Goal: Task Accomplishment & Management: Manage account settings

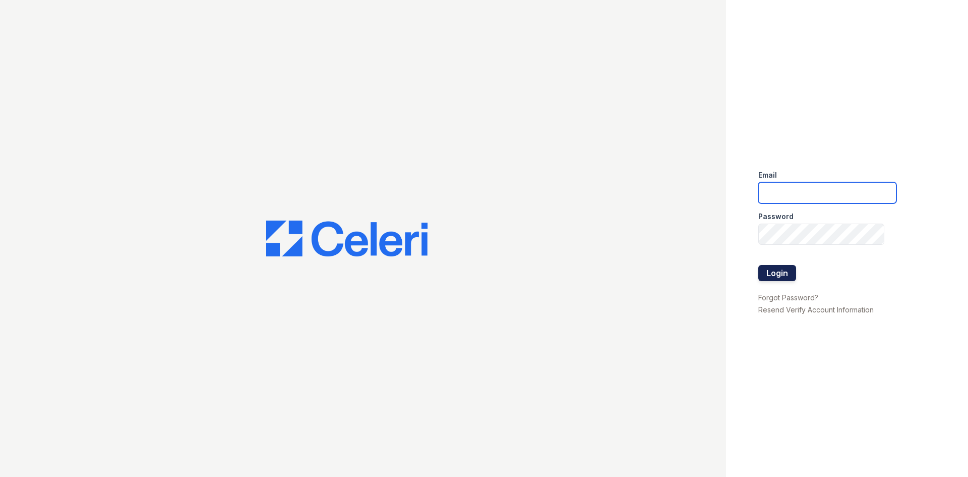
type input "[EMAIL_ADDRESS][DOMAIN_NAME]"
click at [788, 273] on button "Login" at bounding box center [778, 273] width 38 height 16
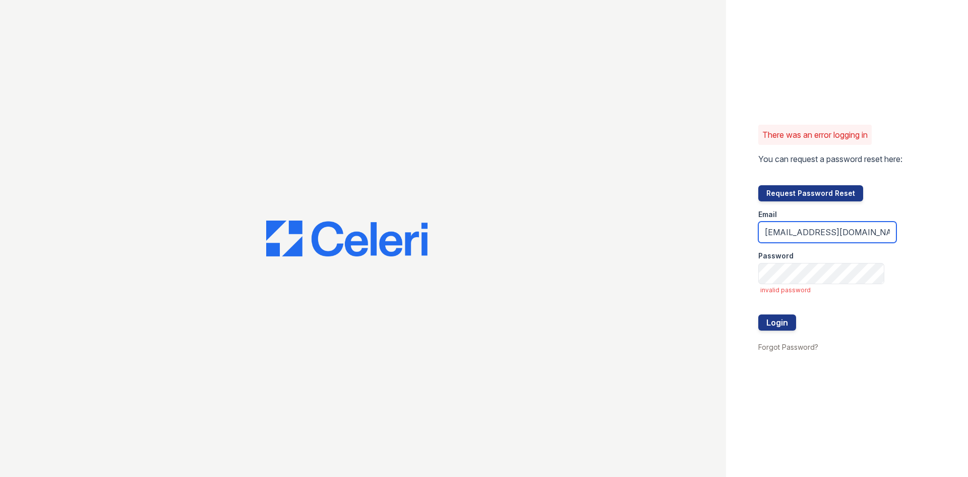
click at [808, 230] on input "rivolirunmgr@thewoodruffway.com" at bounding box center [828, 231] width 138 height 21
type input "[EMAIL_ADDRESS][DOMAIN_NAME]"
click at [777, 323] on button "Login" at bounding box center [778, 322] width 38 height 16
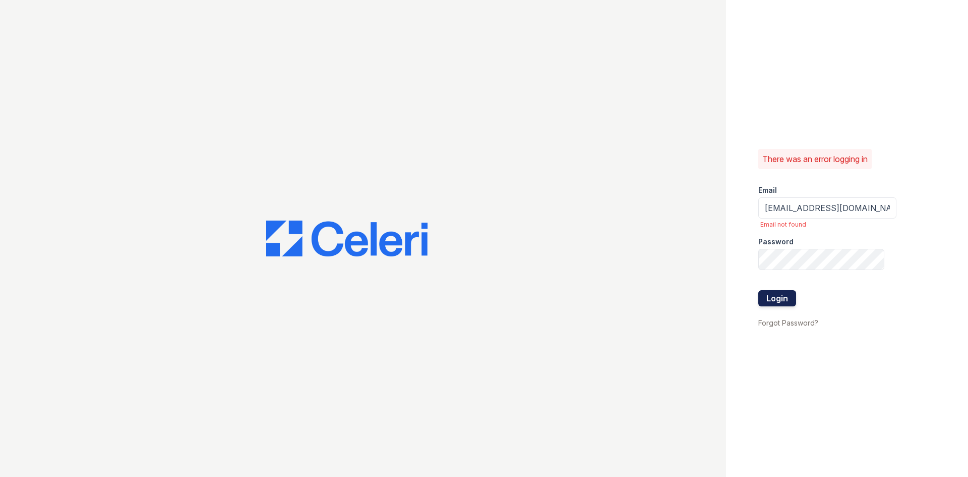
click at [783, 299] on button "Login" at bounding box center [778, 298] width 38 height 16
